Goal: Task Accomplishment & Management: Complete application form

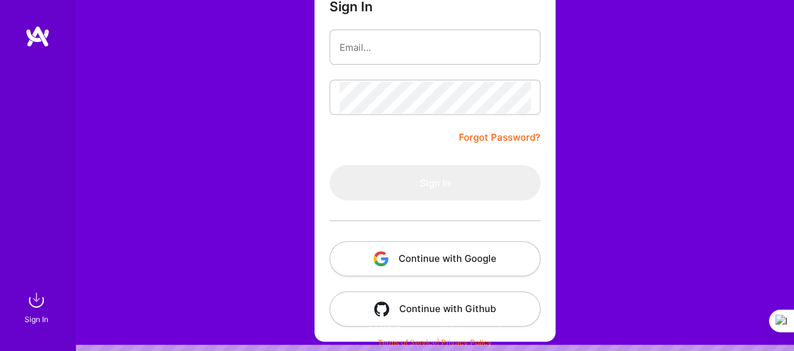
scroll to position [2163, 0]
click at [432, 258] on button "Continue with Google" at bounding box center [434, 258] width 211 height 35
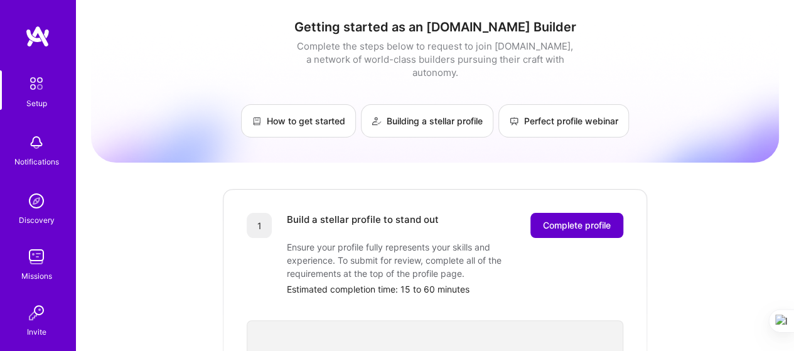
click at [570, 220] on button "Complete profile" at bounding box center [576, 225] width 93 height 25
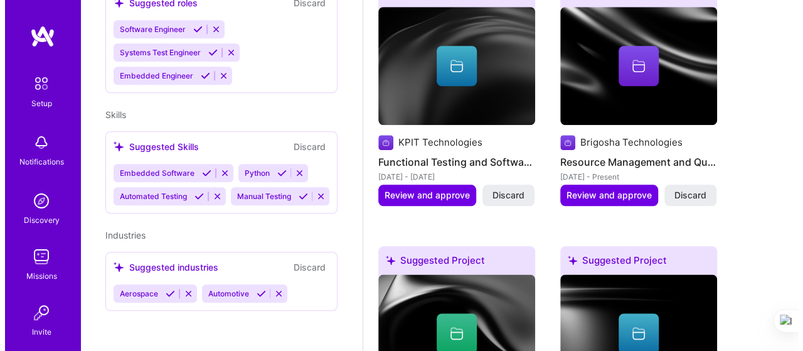
scroll to position [628, 0]
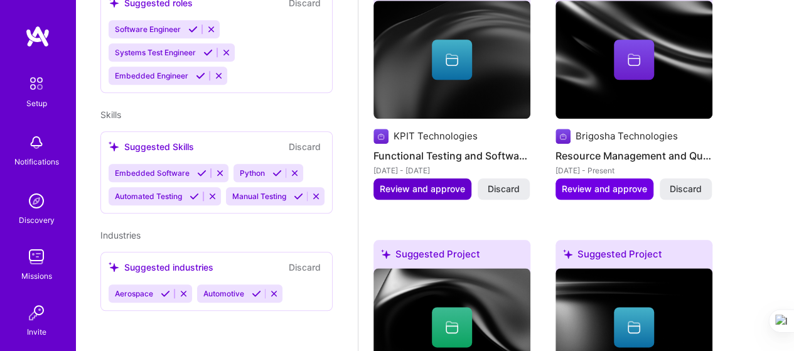
click at [404, 193] on span "Review and approve" at bounding box center [422, 189] width 85 height 13
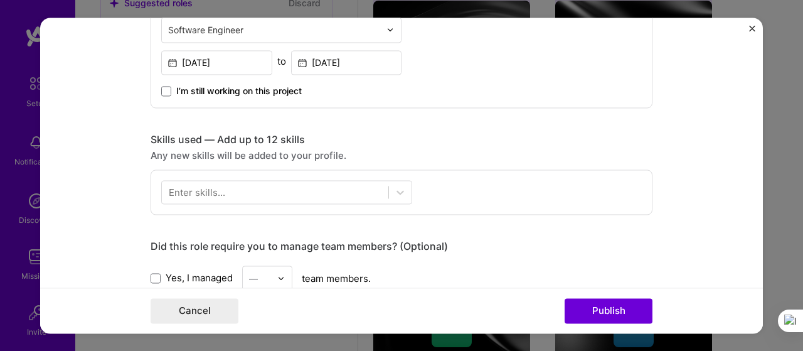
scroll to position [502, 0]
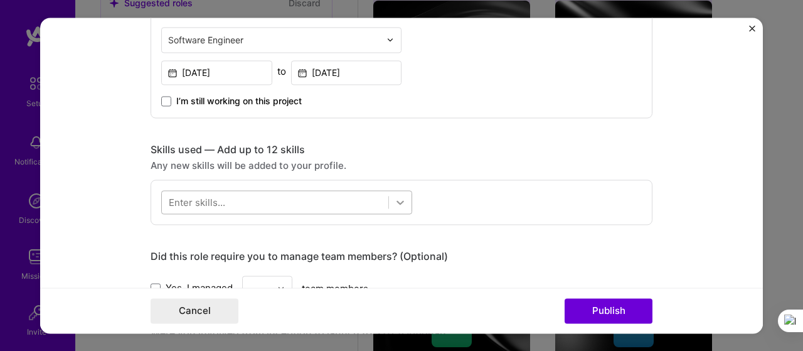
click at [400, 200] on icon at bounding box center [400, 202] width 13 height 13
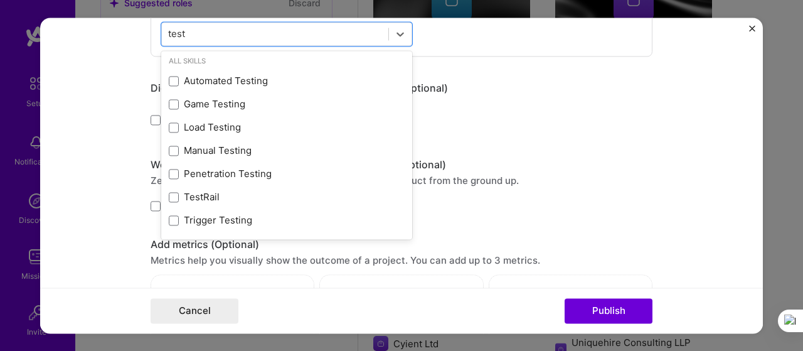
scroll to position [690, 0]
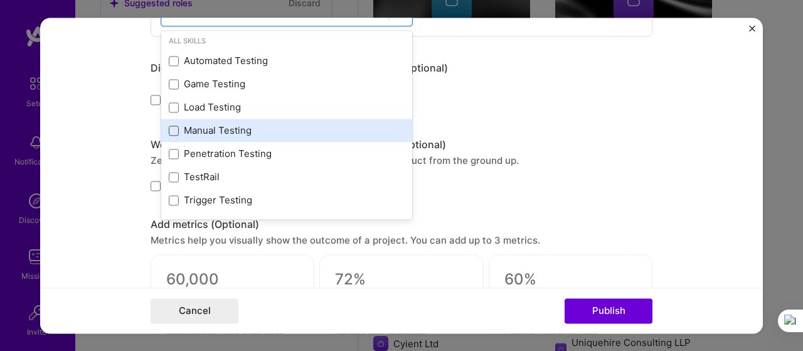
click at [173, 129] on span at bounding box center [174, 131] width 10 height 10
click at [0, 0] on input "checkbox" at bounding box center [0, 0] width 0 height 0
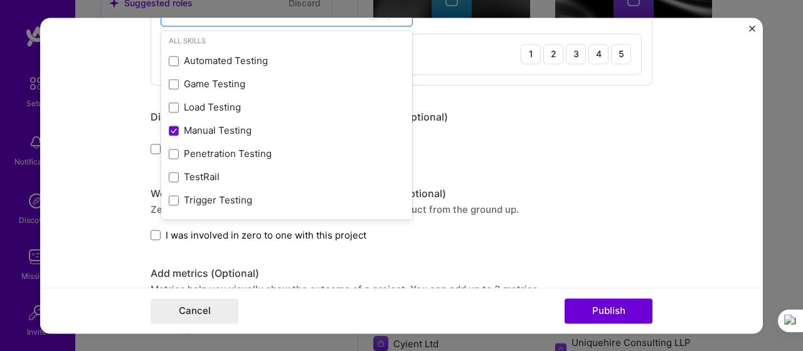
click at [492, 96] on div "Editing suggested project This project is suggested based on your LinkedIn, res…" at bounding box center [402, 27] width 502 height 1351
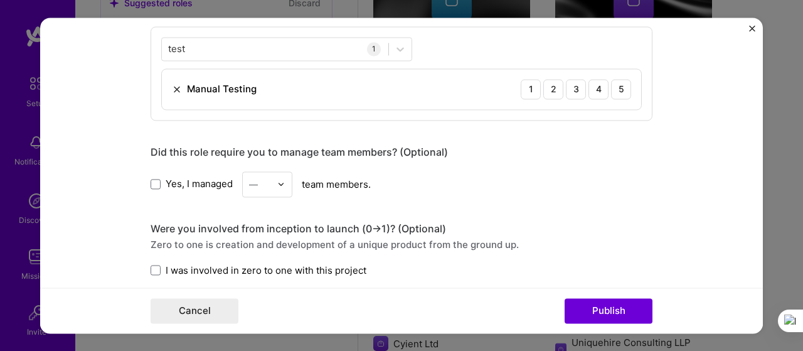
scroll to position [628, 0]
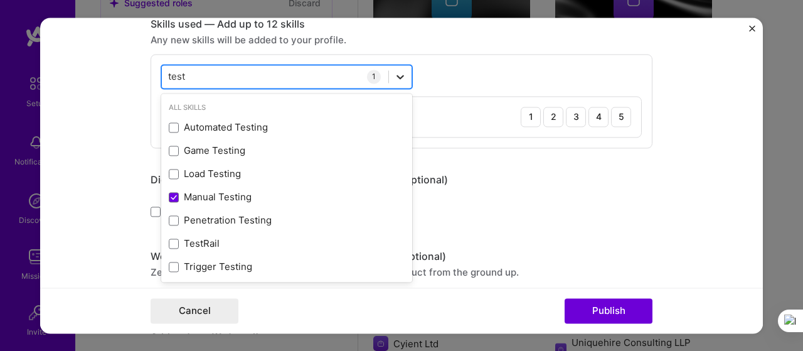
click at [398, 75] on icon at bounding box center [401, 77] width 8 height 4
type input "t"
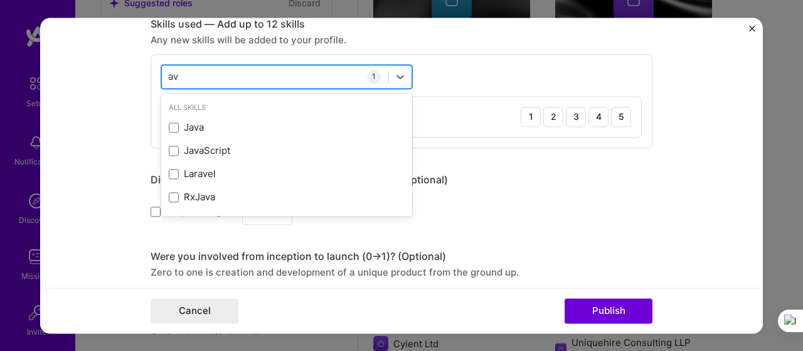
type input "a"
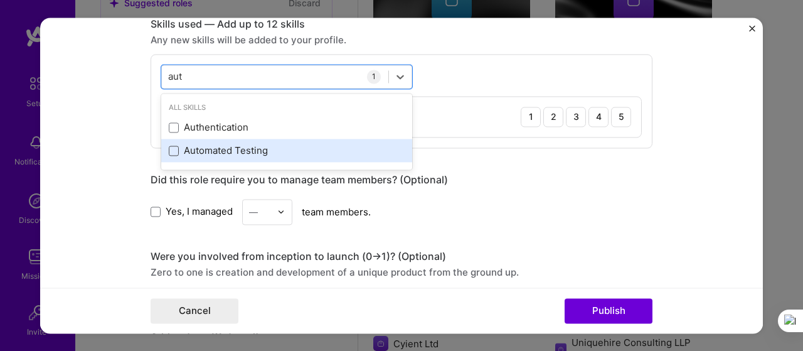
click at [169, 151] on span at bounding box center [174, 151] width 10 height 10
click at [0, 0] on input "checkbox" at bounding box center [0, 0] width 0 height 0
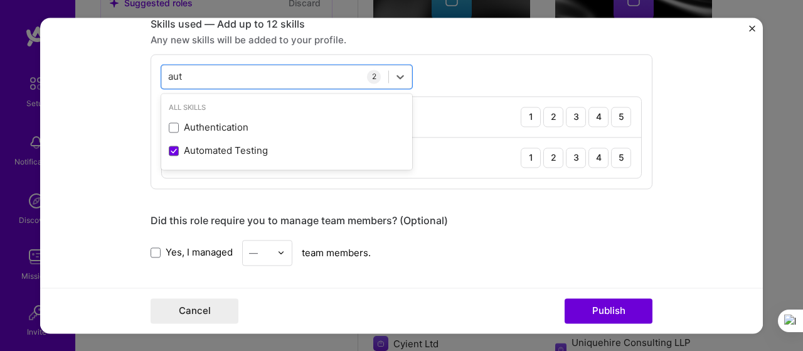
type input "aut"
click at [108, 150] on form "Editing suggested project This project is suggested based on your LinkedIn, res…" at bounding box center [401, 176] width 723 height 316
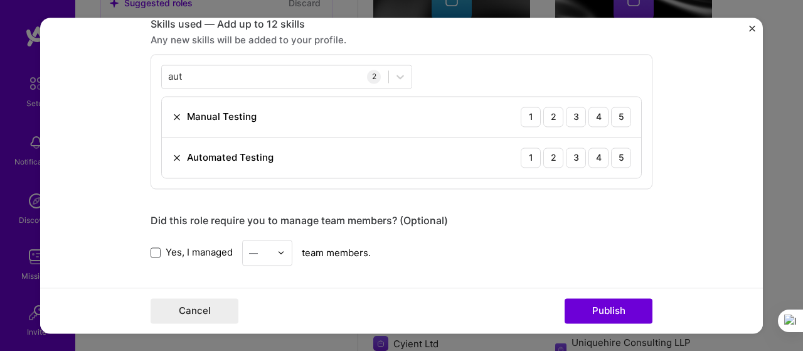
click at [151, 250] on span at bounding box center [156, 252] width 10 height 10
click at [0, 0] on input "Yes, I managed" at bounding box center [0, 0] width 0 height 0
click at [277, 252] on img at bounding box center [281, 253] width 8 height 8
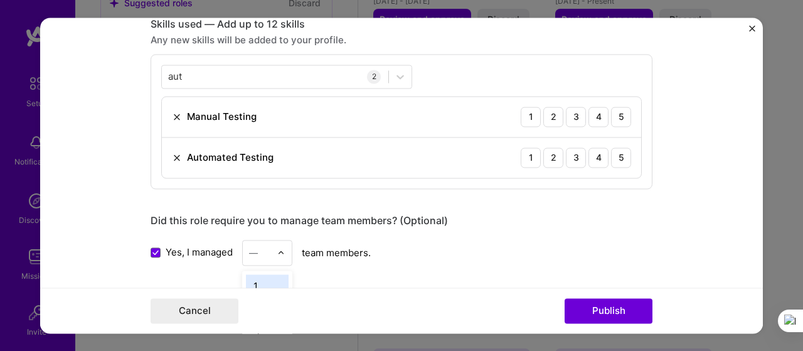
scroll to position [690, 0]
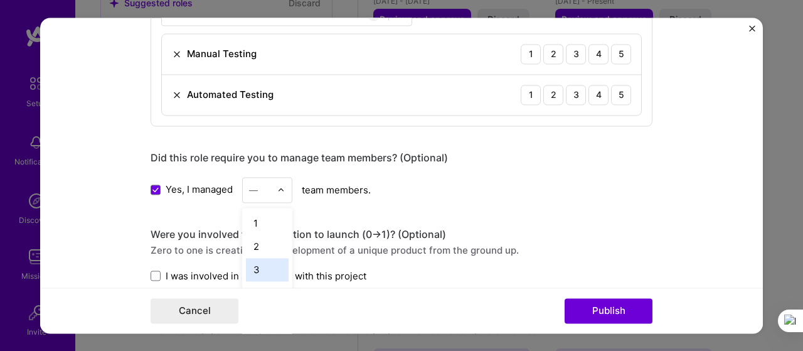
click at [259, 262] on div "3" at bounding box center [267, 269] width 43 height 23
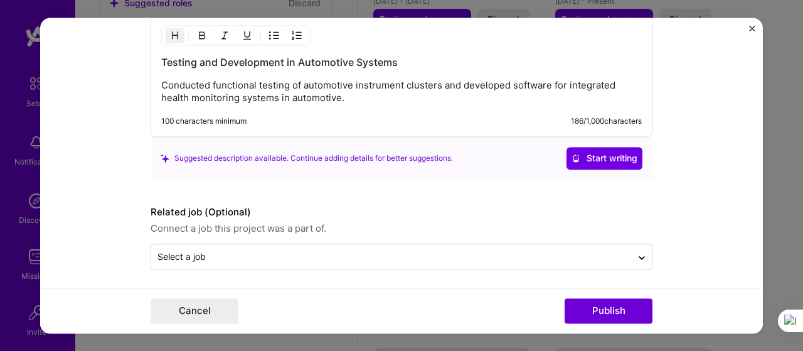
scroll to position [2163, 0]
click at [601, 309] on button "Publish" at bounding box center [609, 310] width 88 height 25
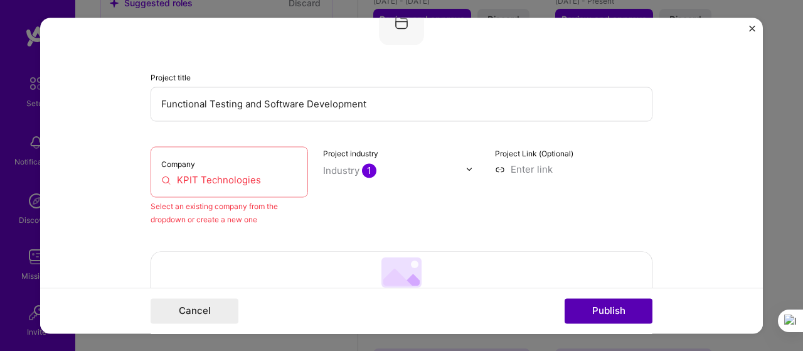
scroll to position [82, 0]
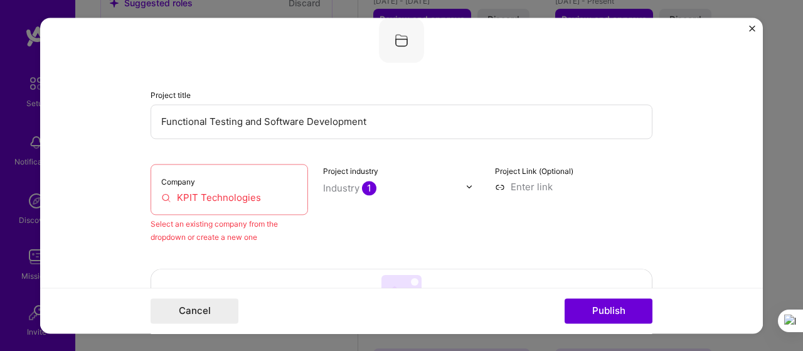
click at [351, 235] on div "Project industry Industry 1" at bounding box center [402, 204] width 158 height 80
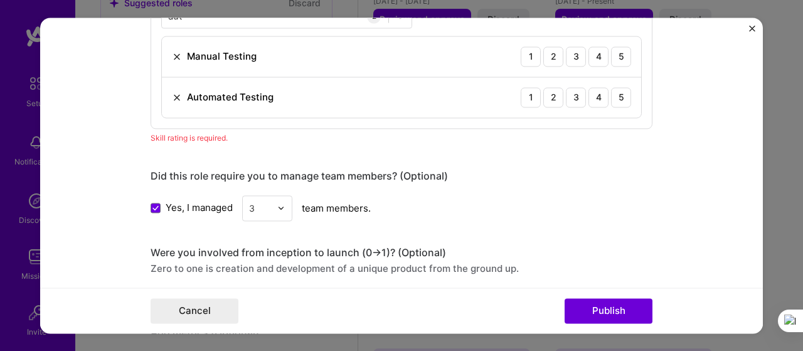
scroll to position [710, 0]
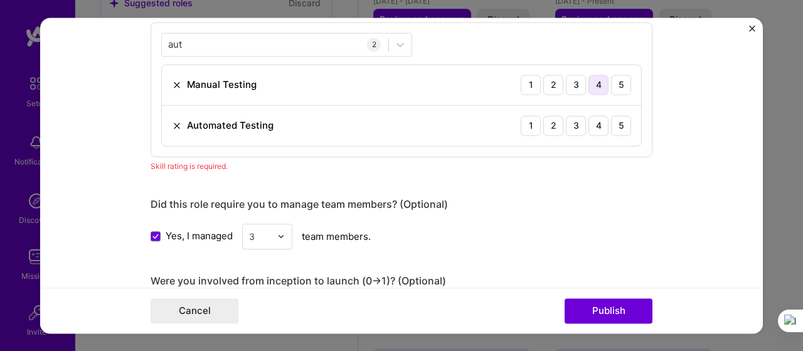
click at [597, 86] on div "4" at bounding box center [599, 85] width 20 height 20
click at [599, 124] on div "4" at bounding box center [599, 125] width 20 height 20
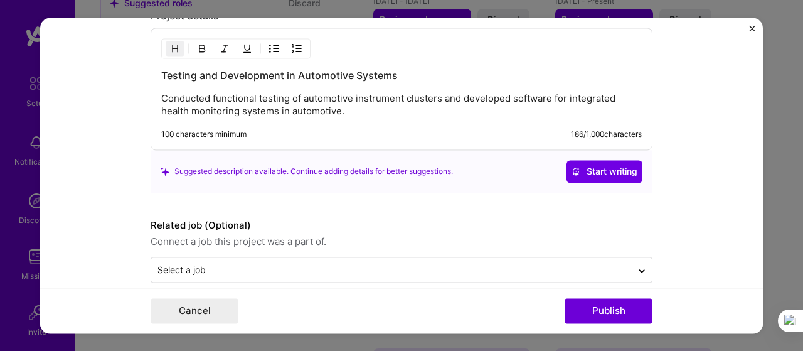
scroll to position [1215, 0]
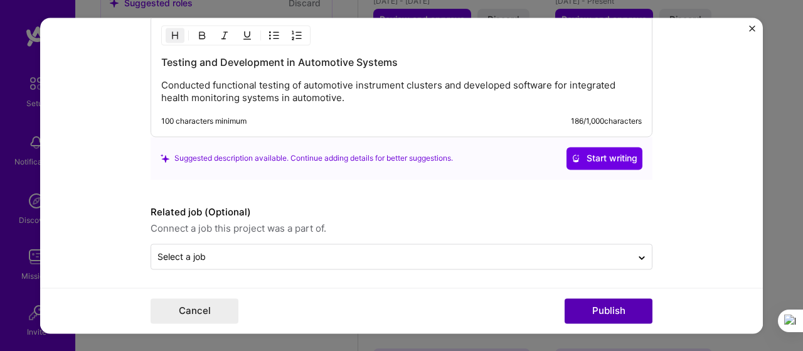
click at [592, 313] on button "Publish" at bounding box center [609, 310] width 88 height 25
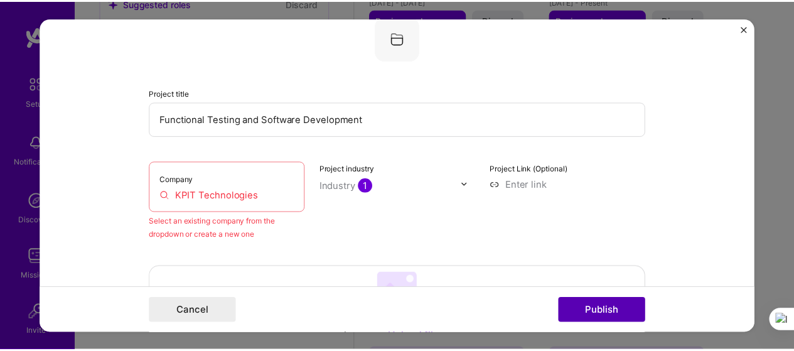
scroll to position [82, 0]
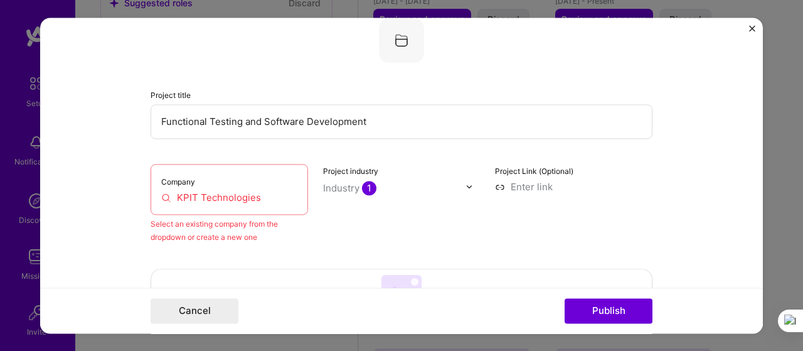
click at [751, 29] on img "Close" at bounding box center [752, 28] width 6 height 6
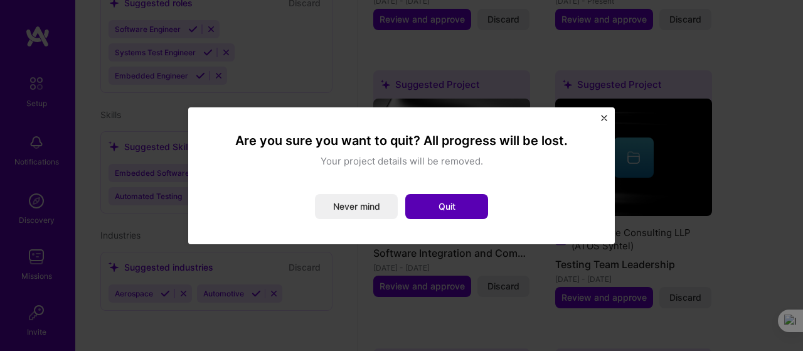
click at [467, 209] on button "Quit" at bounding box center [446, 206] width 83 height 25
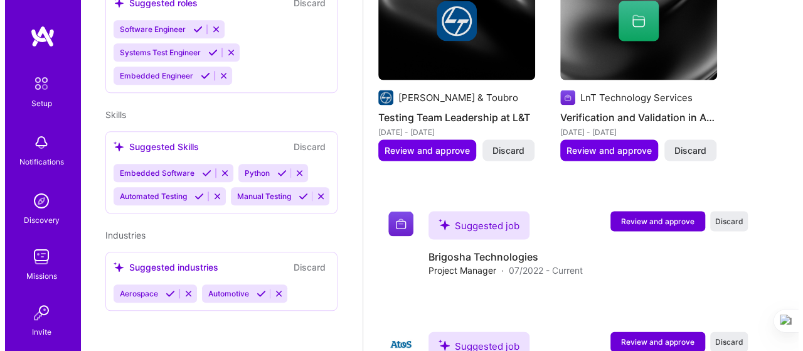
scroll to position [1299, 0]
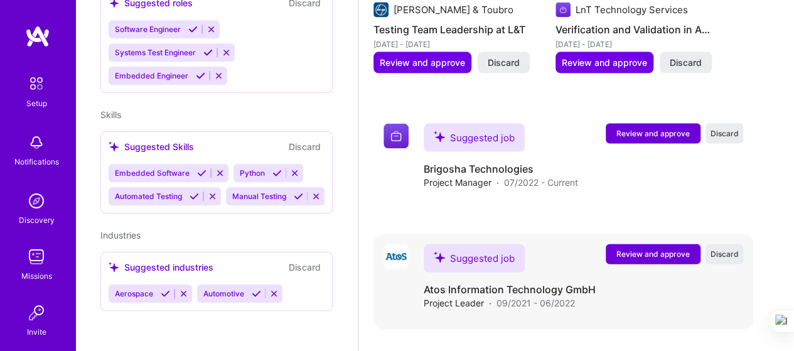
click at [633, 257] on span "Review and approve" at bounding box center [652, 254] width 73 height 11
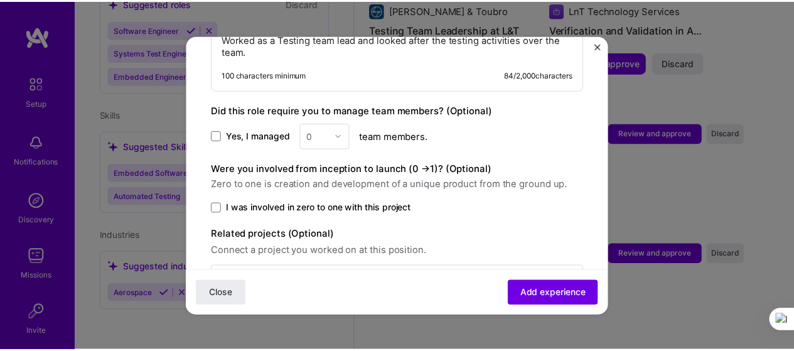
scroll to position [725, 0]
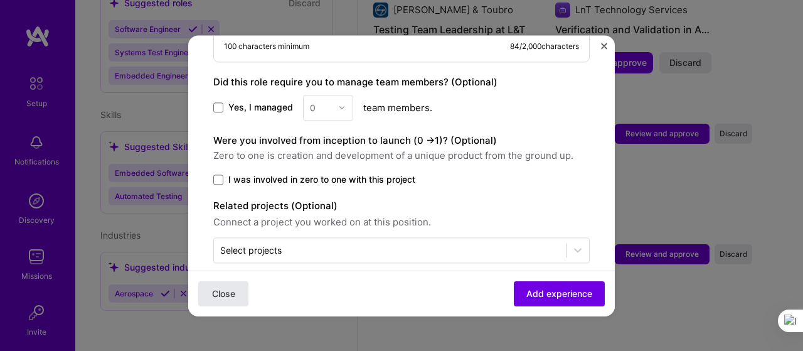
click at [232, 294] on span "Close" at bounding box center [223, 293] width 23 height 13
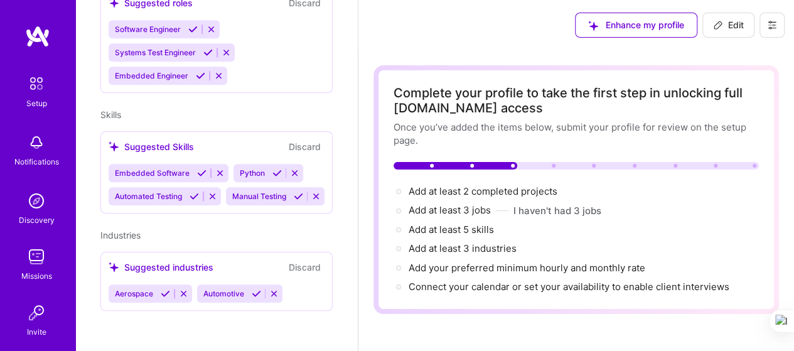
scroll to position [110, 0]
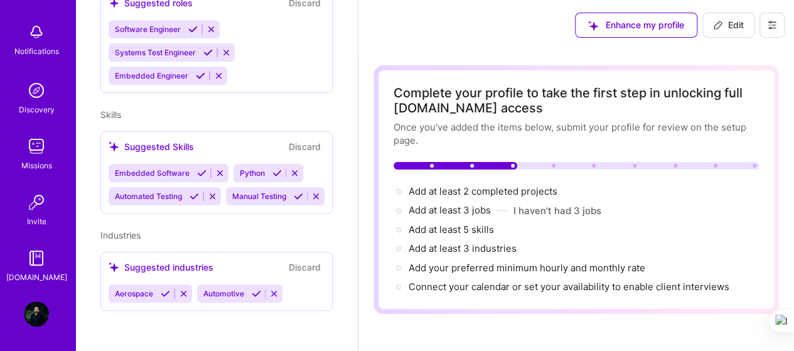
click at [35, 147] on img at bounding box center [36, 146] width 25 height 25
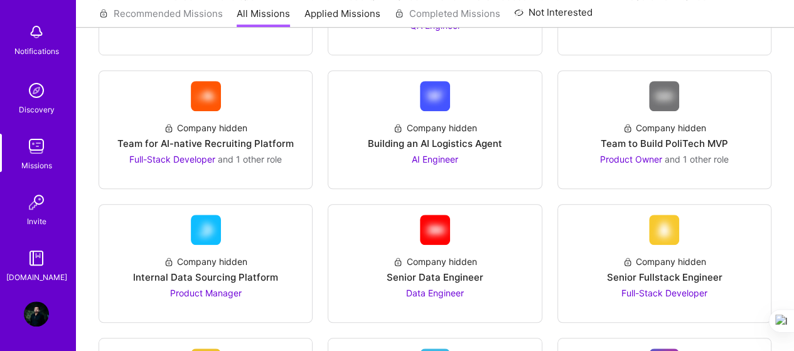
scroll to position [439, 0]
